Goal: Transaction & Acquisition: Book appointment/travel/reservation

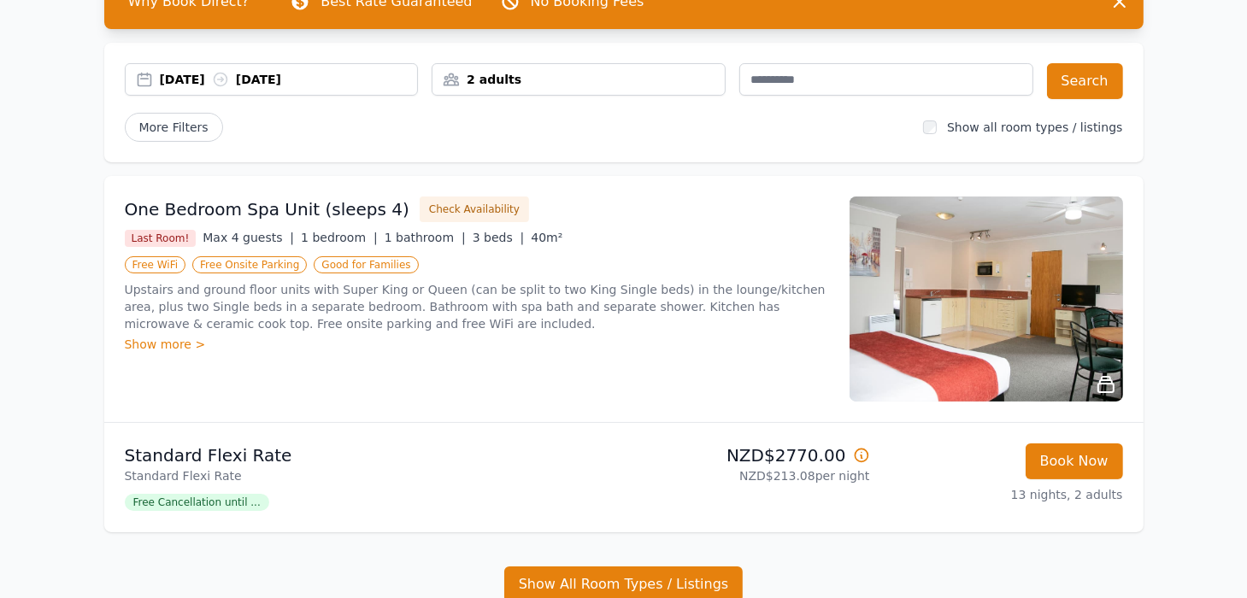
scroll to position [85, 0]
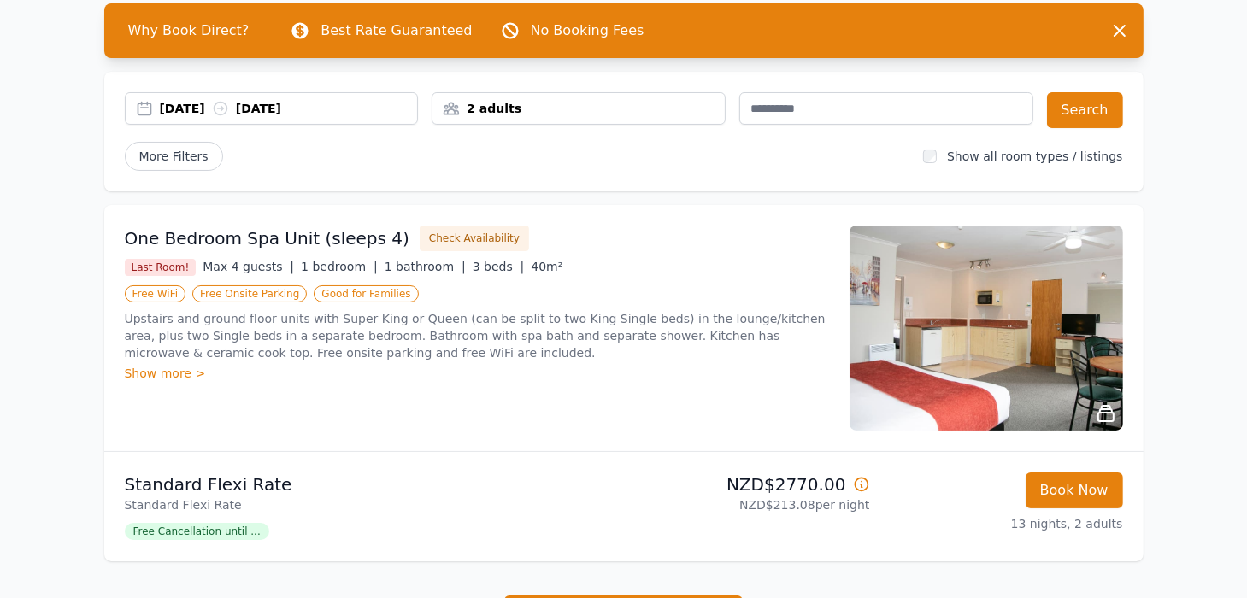
click at [149, 110] on div "[DATE] [DATE]" at bounding box center [272, 108] width 292 height 17
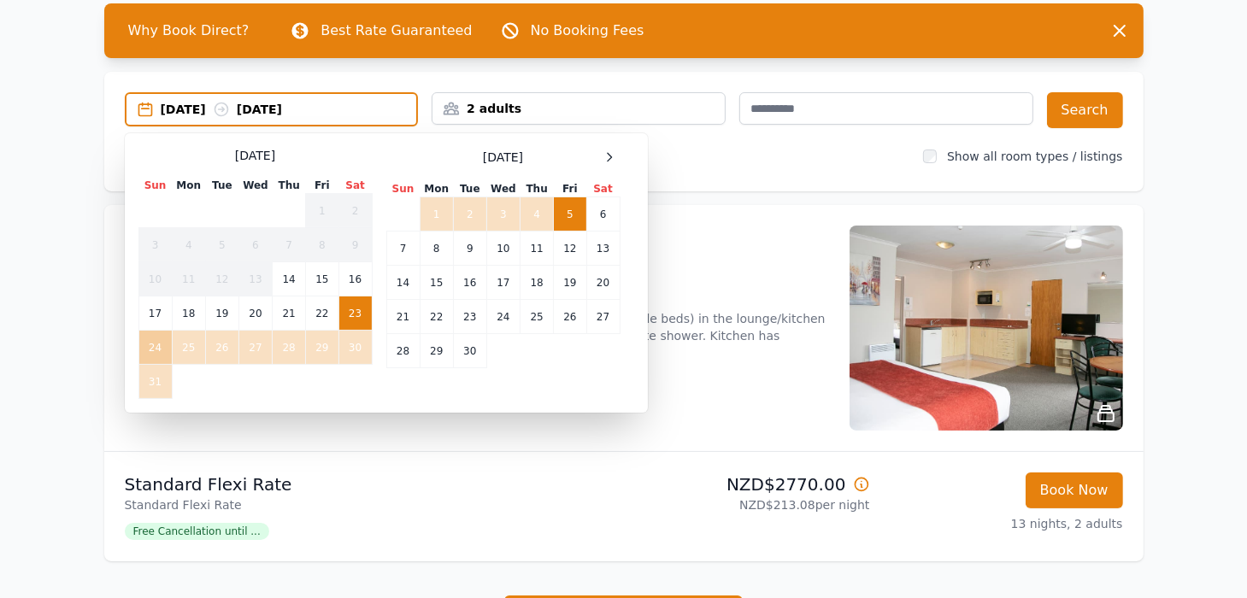
click at [155, 347] on td "24" at bounding box center [154, 348] width 33 height 34
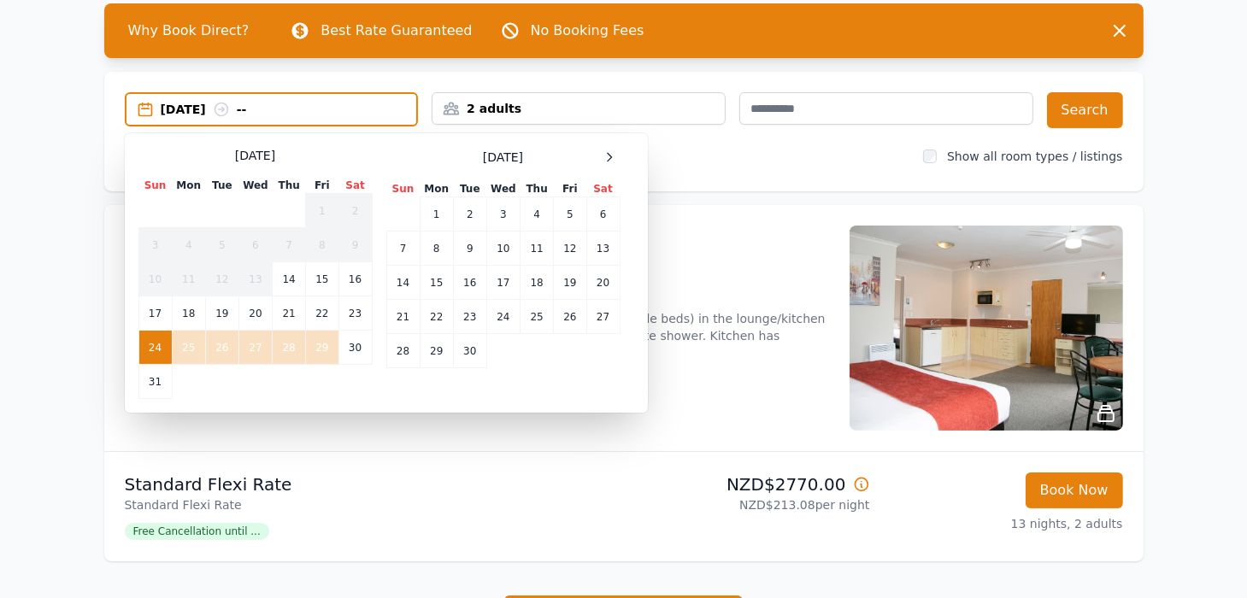
click at [318, 346] on td "29" at bounding box center [322, 348] width 32 height 34
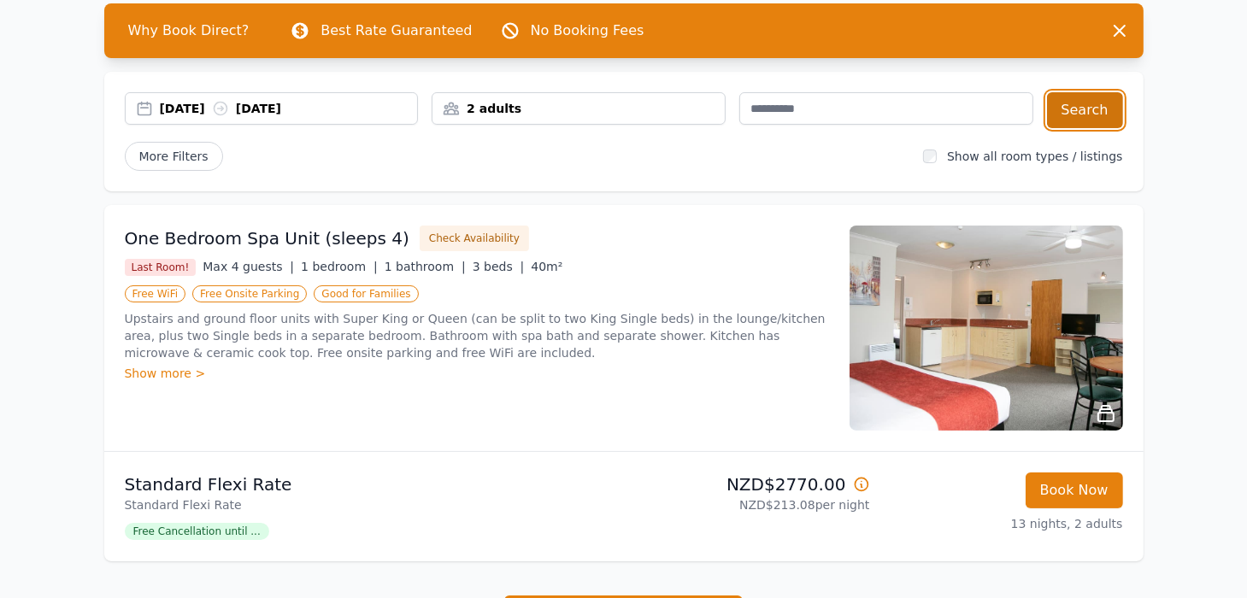
click at [1072, 109] on button "Search" at bounding box center [1085, 110] width 76 height 36
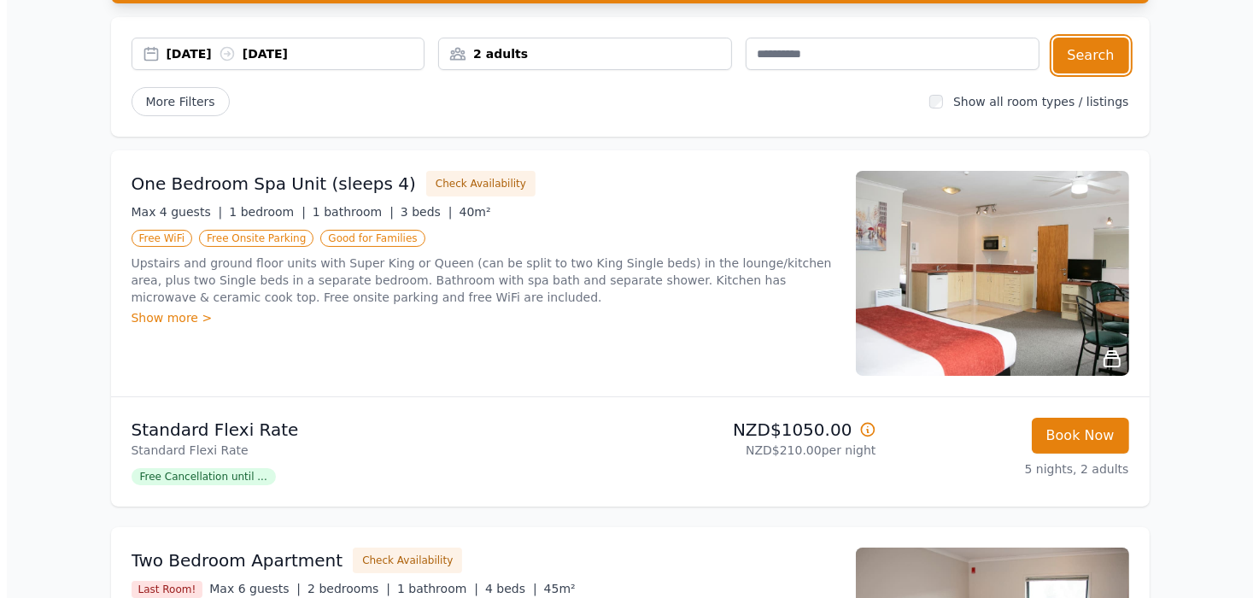
scroll to position [171, 0]
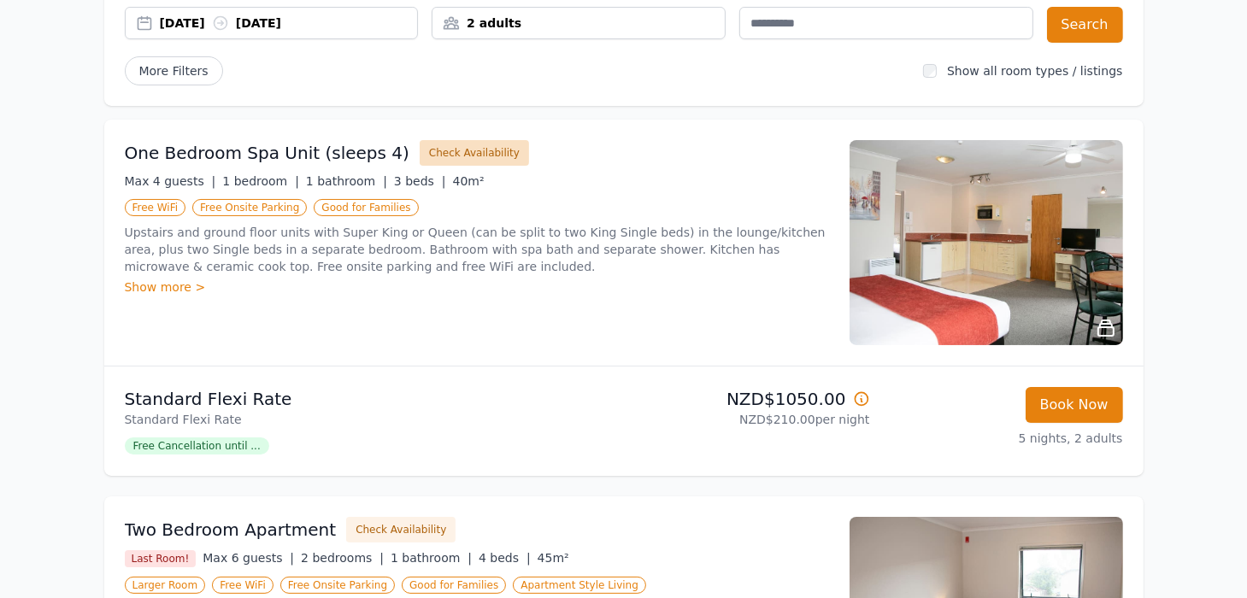
click at [441, 150] on button "Check Availability" at bounding box center [474, 153] width 109 height 26
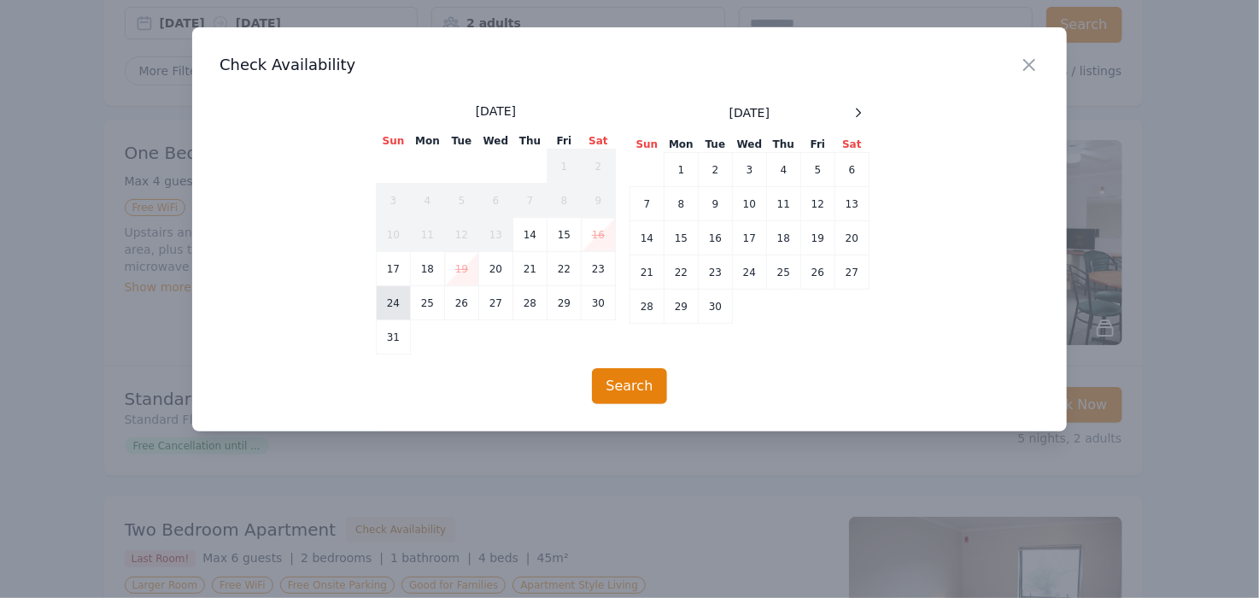
click at [393, 300] on td "24" at bounding box center [394, 303] width 34 height 34
click at [566, 302] on td "29" at bounding box center [565, 303] width 34 height 34
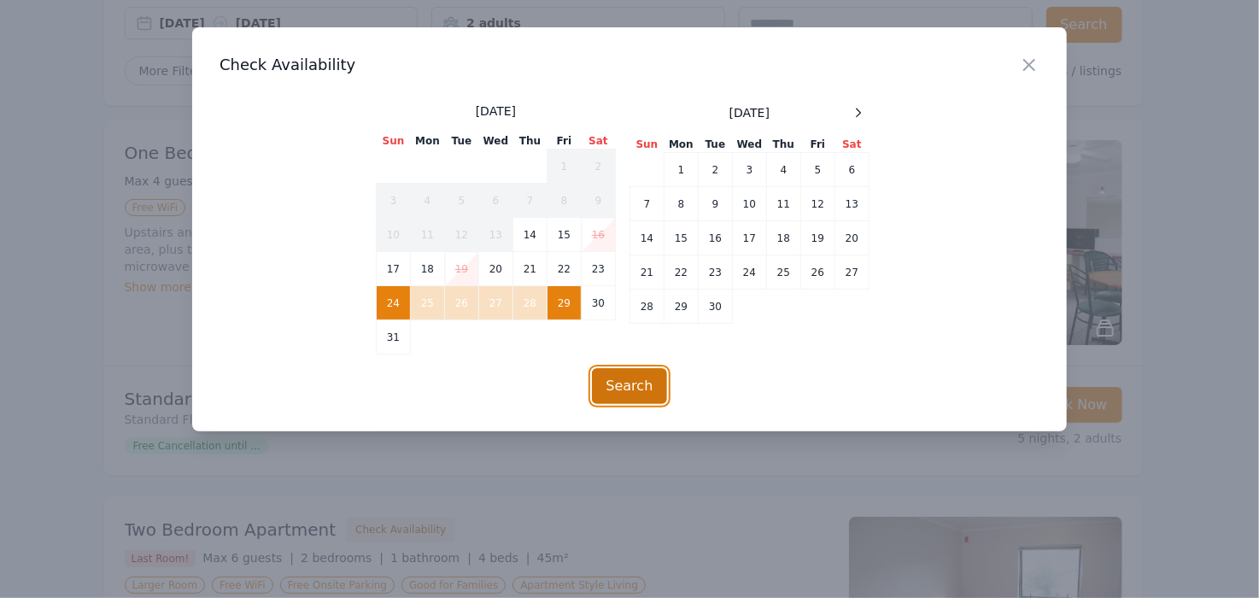
click at [625, 385] on button "Search" at bounding box center [630, 386] width 76 height 36
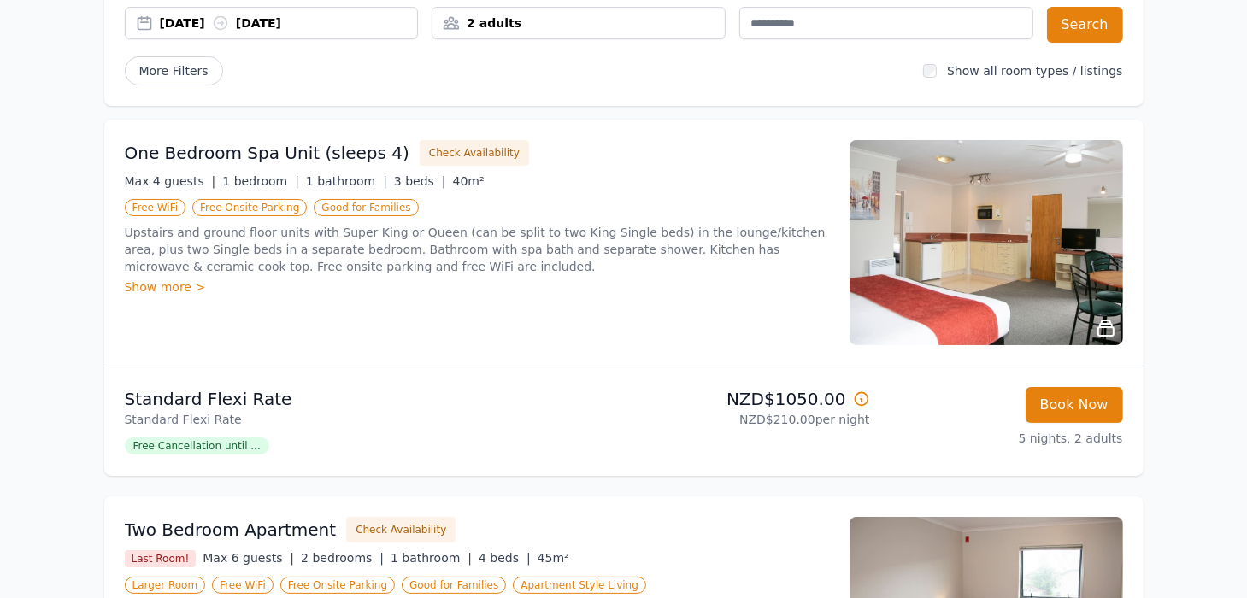
click at [169, 285] on div "Show more >" at bounding box center [477, 287] width 704 height 17
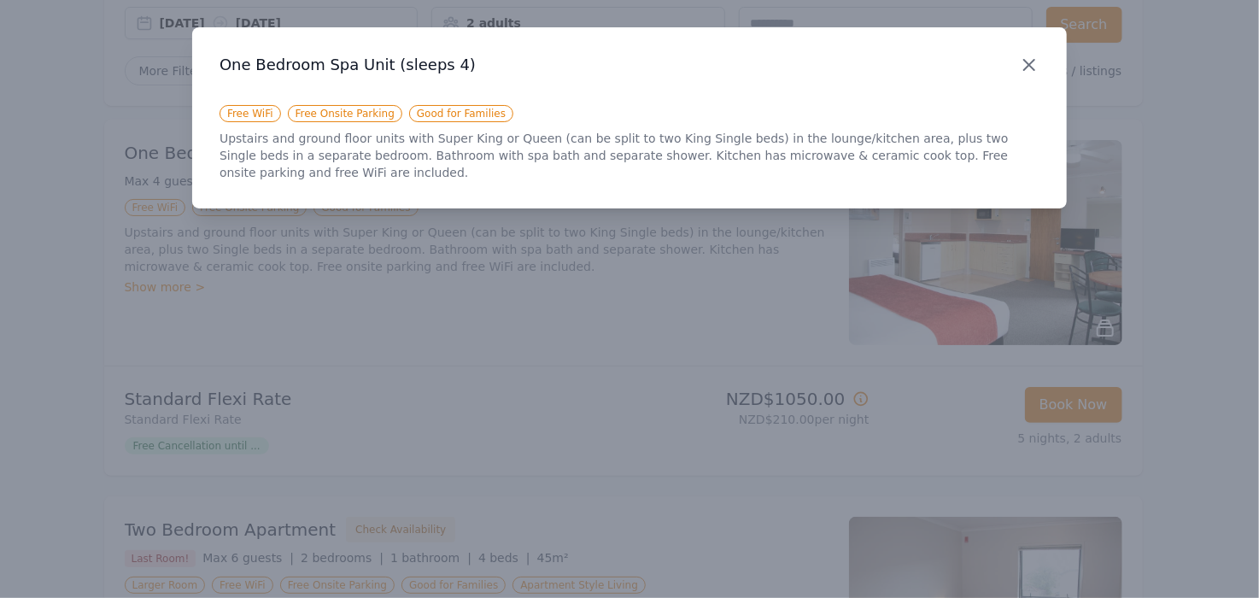
click at [1036, 62] on icon "button" at bounding box center [1029, 65] width 21 height 21
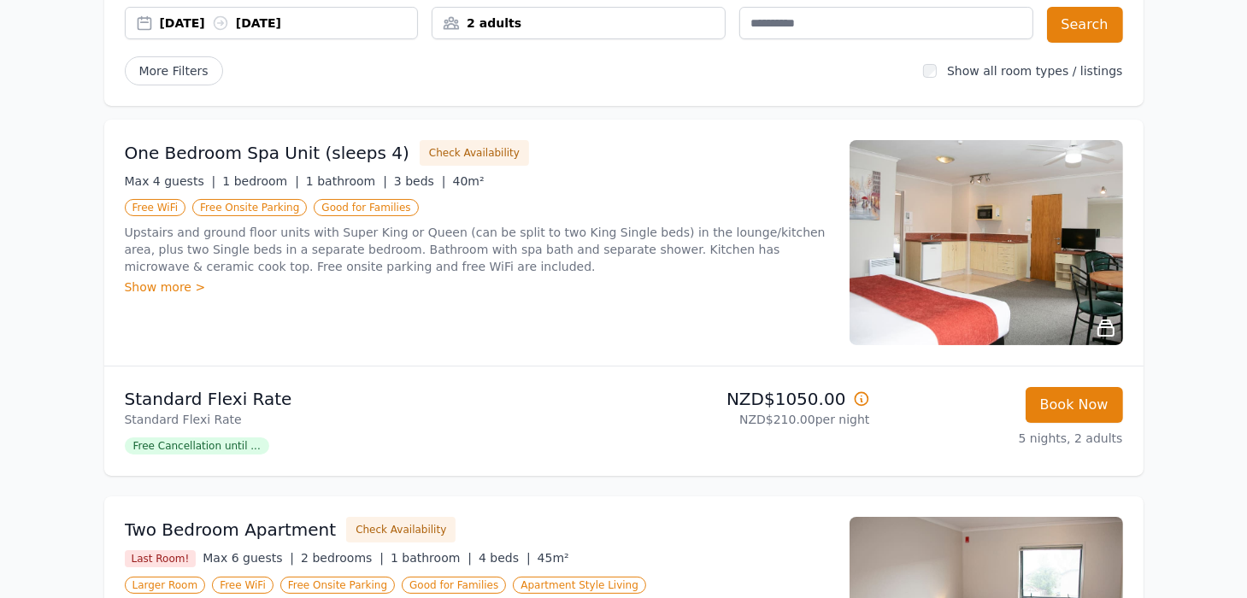
click at [981, 241] on img at bounding box center [985, 242] width 273 height 205
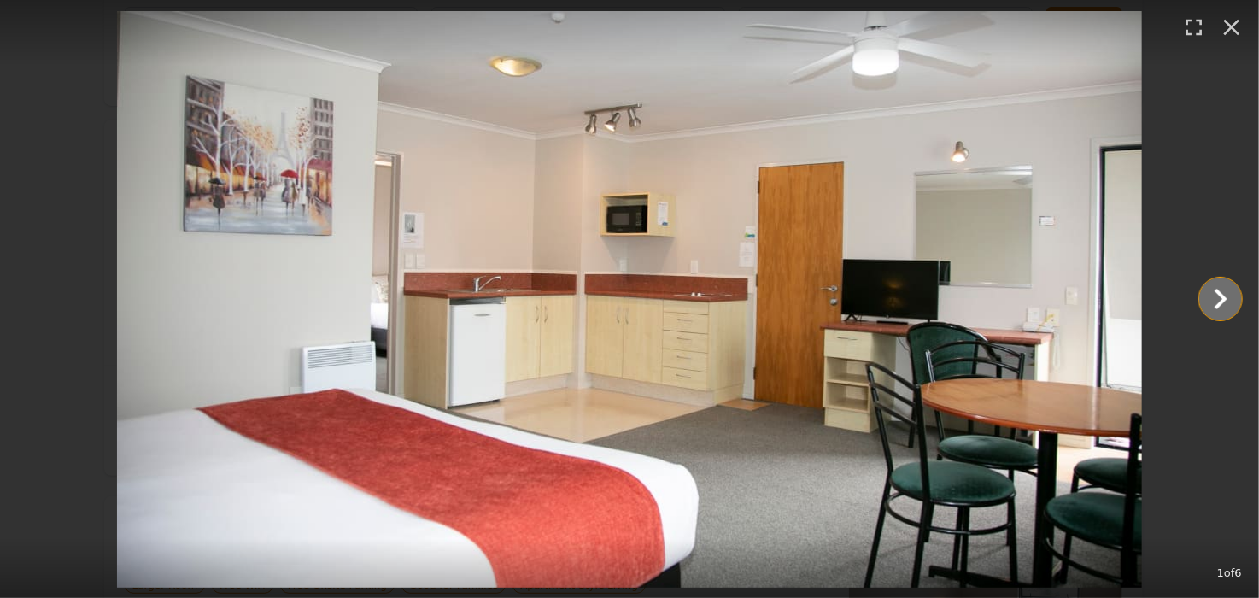
click at [1214, 296] on icon "Show slide 2 of 6" at bounding box center [1220, 299] width 41 height 41
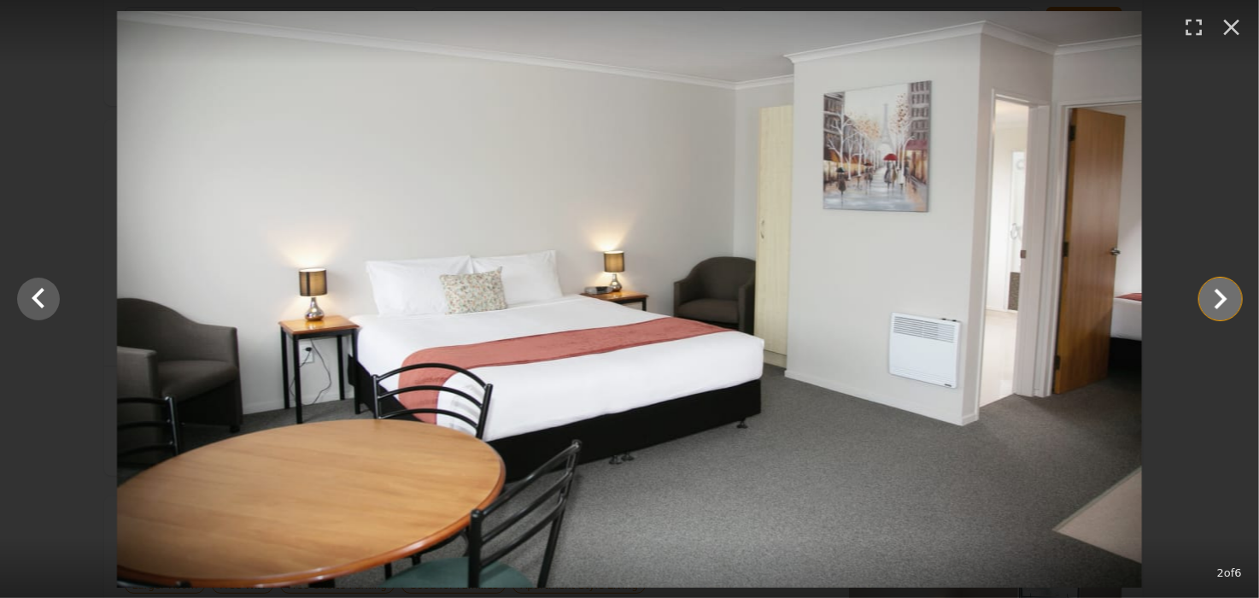
click at [1214, 298] on icon "Show slide 3 of 6" at bounding box center [1220, 299] width 41 height 41
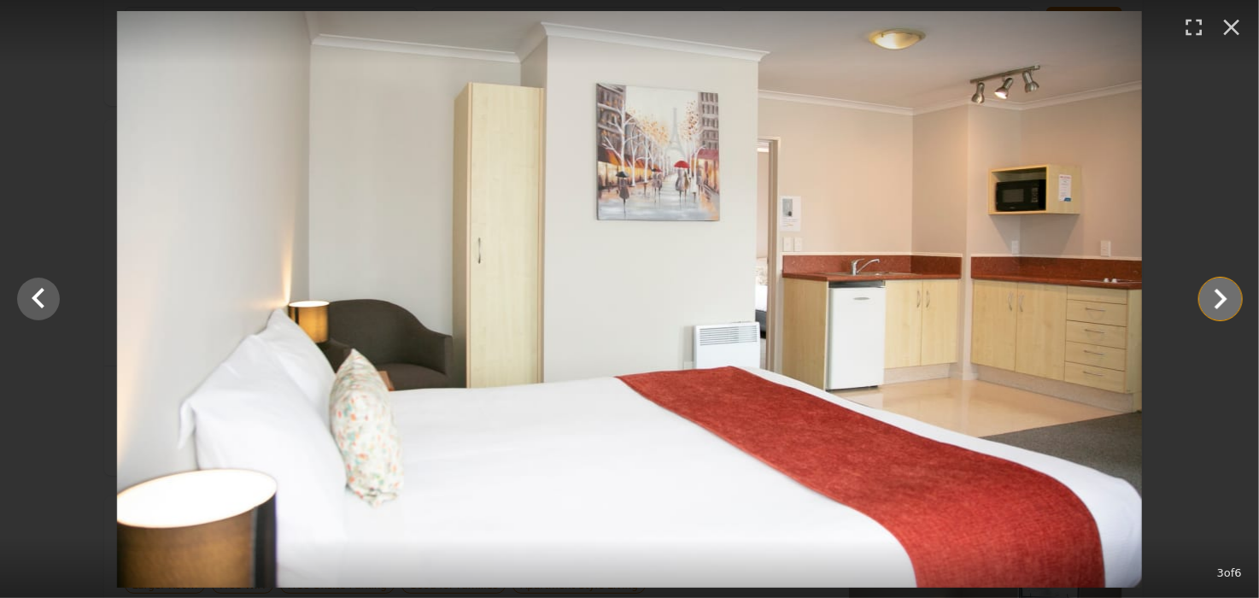
click at [1223, 302] on icon "Show slide 4 of 6" at bounding box center [1221, 299] width 13 height 21
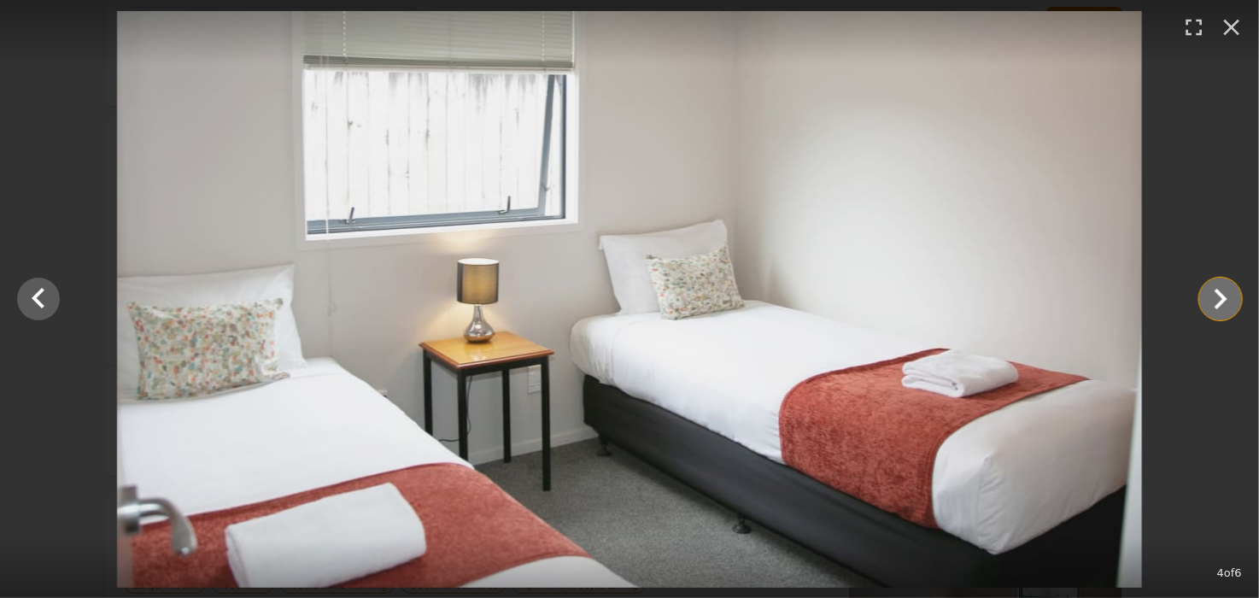
click at [1217, 299] on icon "Show slide 5 of 6" at bounding box center [1220, 299] width 41 height 41
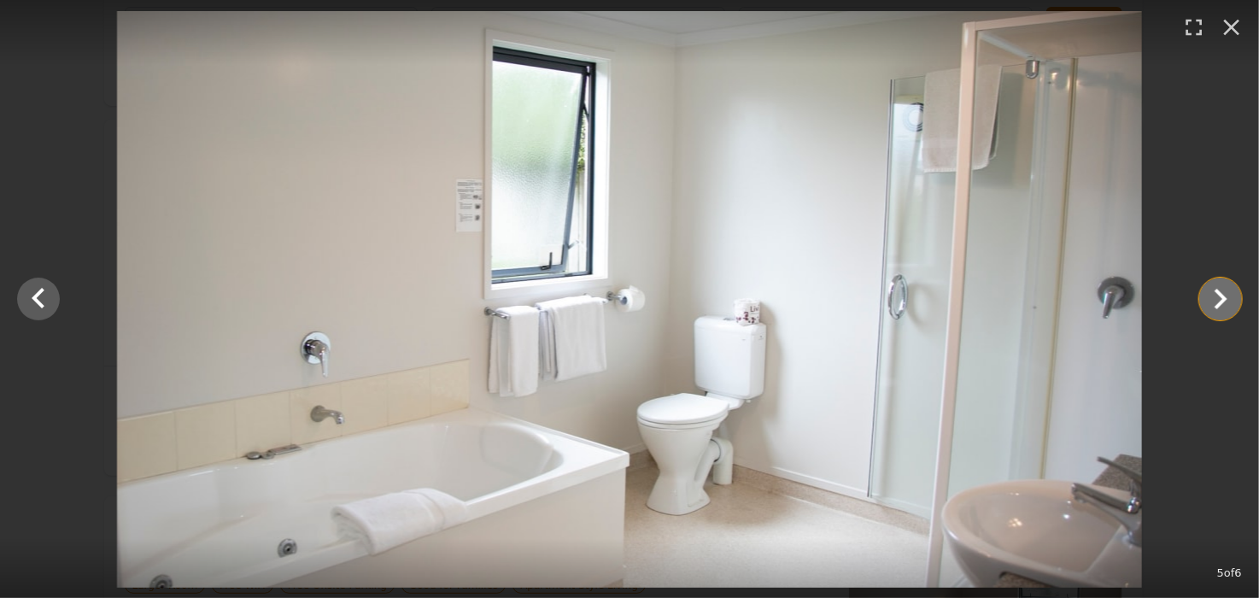
click at [1218, 298] on icon "Show slide 6 of 6" at bounding box center [1220, 299] width 41 height 41
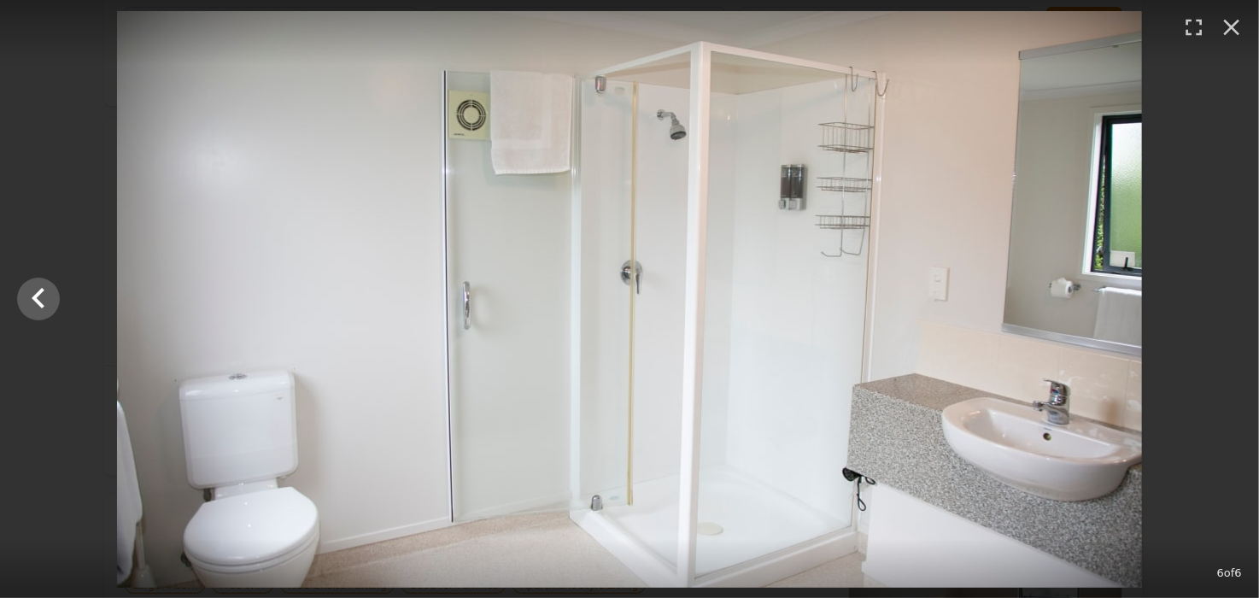
click at [1196, 333] on div at bounding box center [629, 299] width 1259 height 577
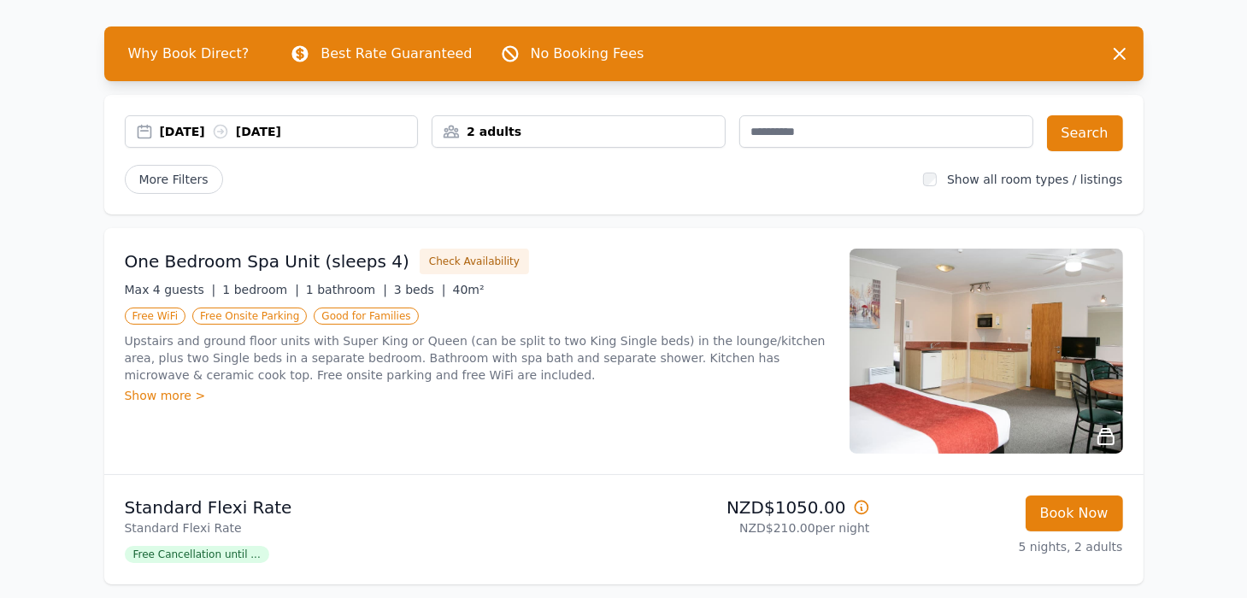
scroll to position [0, 0]
